Goal: Task Accomplishment & Management: Use online tool/utility

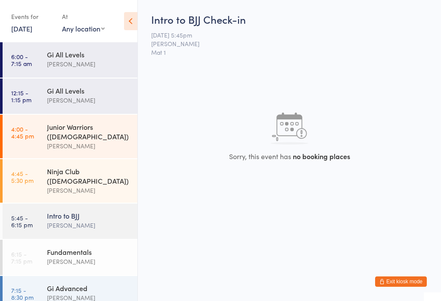
click at [100, 256] on div "[PERSON_NAME]" at bounding box center [88, 261] width 83 height 10
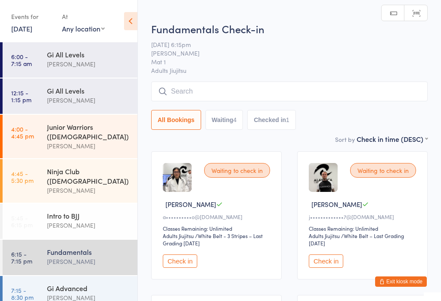
click at [182, 268] on button "Check in" at bounding box center [180, 260] width 34 height 13
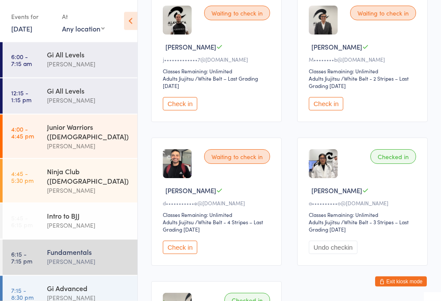
scroll to position [155, 0]
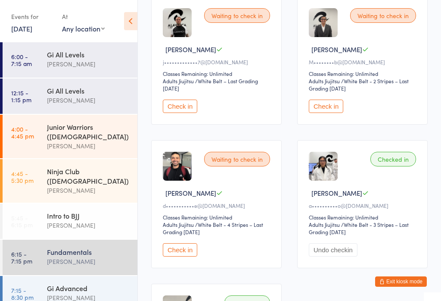
click at [181, 256] on button "Check in" at bounding box center [180, 249] width 34 height 13
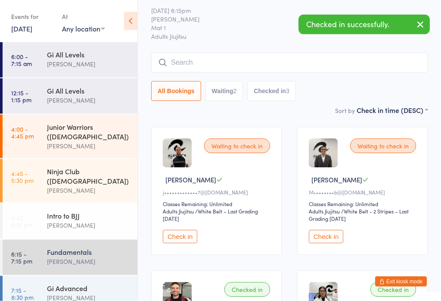
scroll to position [25, 0]
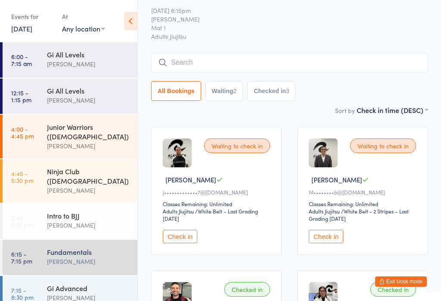
click at [374, 87] on div "All Bookings Waiting 2 Checked in 3" at bounding box center [289, 91] width 277 height 20
click at [368, 72] on input "search" at bounding box center [289, 63] width 277 height 20
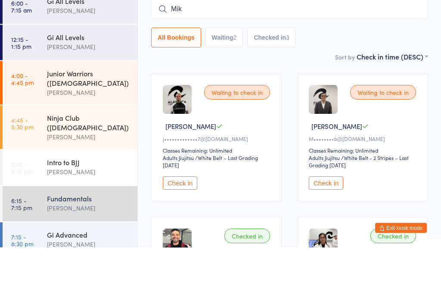
type input "[PERSON_NAME]"
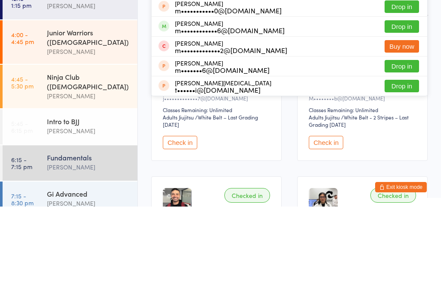
click at [51, 211] on div "Intro to BJJ" at bounding box center [88, 215] width 83 height 9
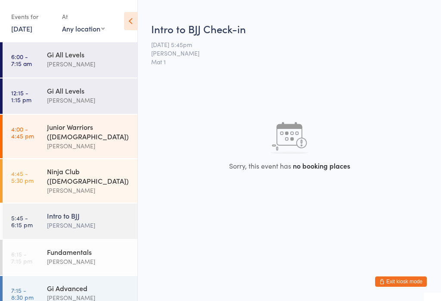
click at [62, 293] on div "[PERSON_NAME]" at bounding box center [88, 298] width 83 height 10
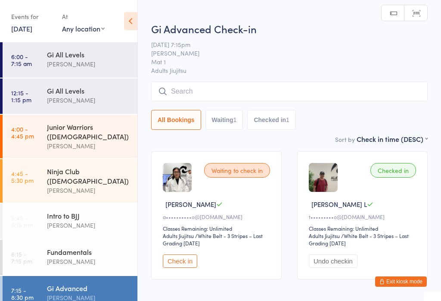
click at [71, 247] on div "Fundamentals" at bounding box center [88, 251] width 83 height 9
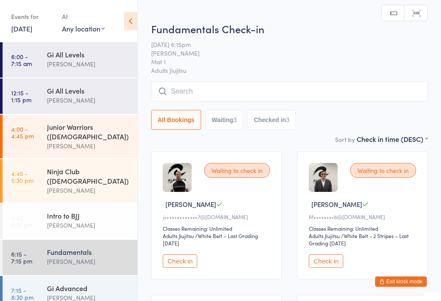
click at [198, 93] on input "search" at bounding box center [289, 91] width 277 height 20
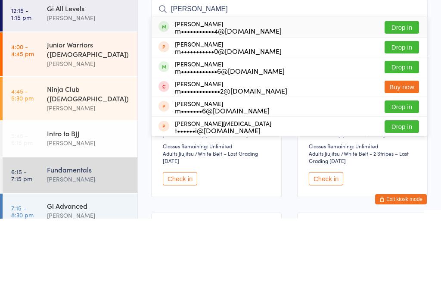
type input "[PERSON_NAME]"
click at [398, 103] on button "Drop in" at bounding box center [402, 109] width 34 height 12
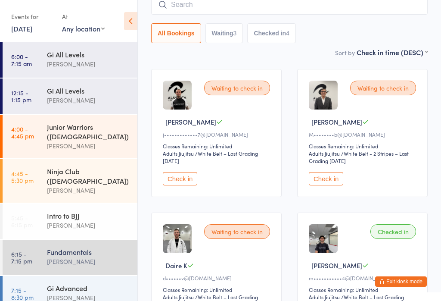
click at [181, 184] on button "Check in" at bounding box center [180, 178] width 34 height 13
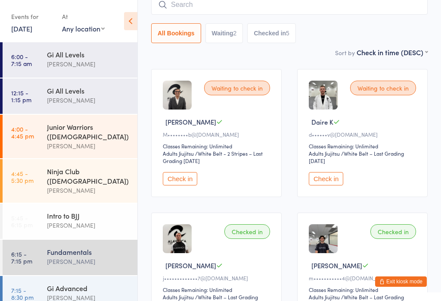
click at [91, 256] on div "[PERSON_NAME]" at bounding box center [88, 261] width 83 height 10
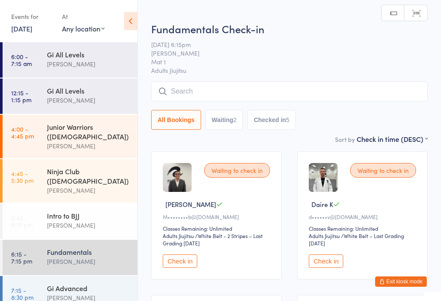
click at [288, 83] on input "search" at bounding box center [289, 91] width 277 height 20
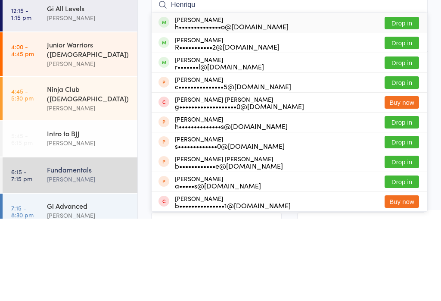
type input "Henriqu"
click at [414, 99] on button "Drop in" at bounding box center [402, 105] width 34 height 12
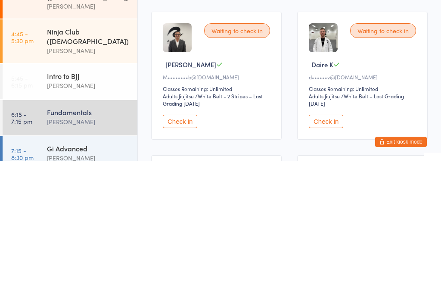
click at [87, 240] on div "Fundamentals [PERSON_NAME]" at bounding box center [92, 257] width 90 height 34
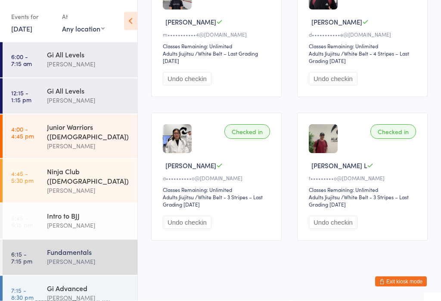
scroll to position [472, 0]
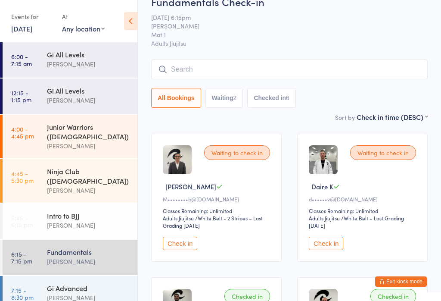
click at [280, 68] on input "search" at bounding box center [289, 69] width 277 height 20
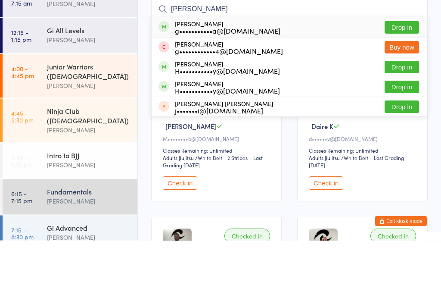
type input "[PERSON_NAME]"
click at [402, 82] on button "Drop in" at bounding box center [402, 88] width 34 height 12
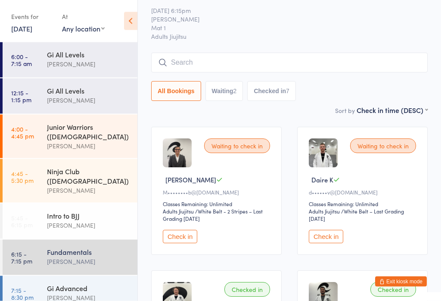
scroll to position [0, 0]
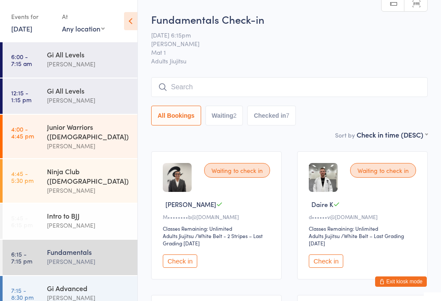
click at [214, 88] on input "search" at bounding box center [289, 87] width 277 height 20
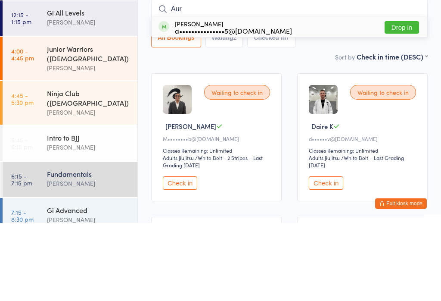
type input "Aur"
click at [402, 99] on button "Drop in" at bounding box center [402, 105] width 34 height 12
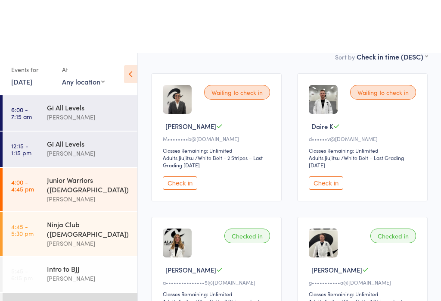
scroll to position [135, 0]
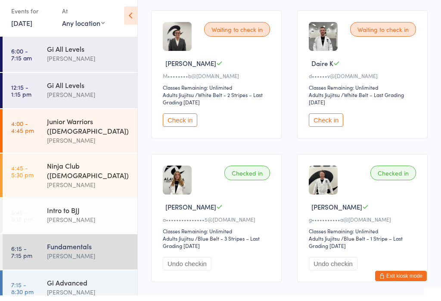
click at [329, 121] on button "Check in" at bounding box center [326, 125] width 34 height 13
